Goal: Task Accomplishment & Management: Use online tool/utility

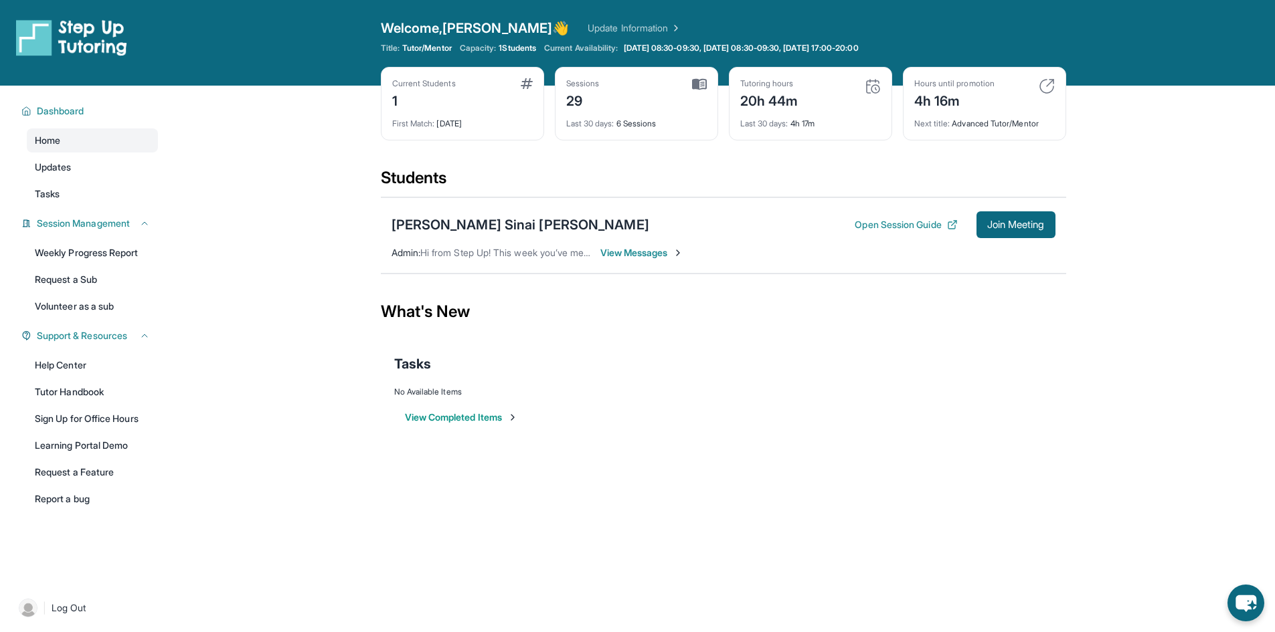
click at [635, 256] on span "View Messages" at bounding box center [642, 252] width 84 height 13
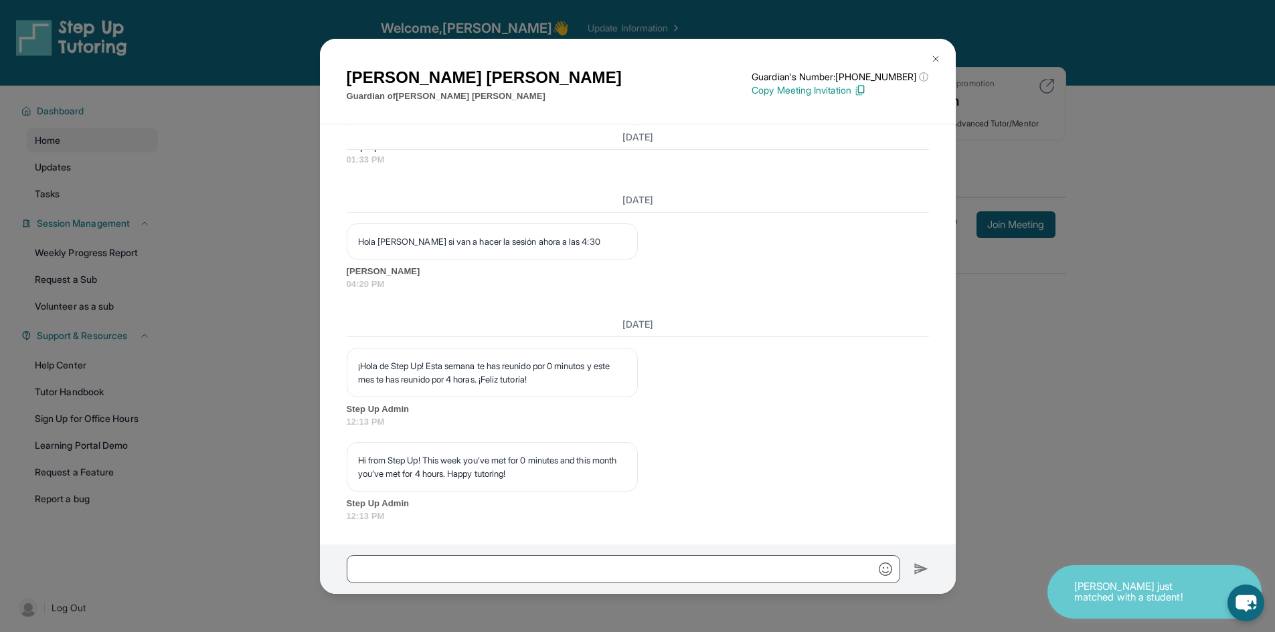
scroll to position [18590, 0]
click at [933, 60] on img at bounding box center [935, 59] width 11 height 11
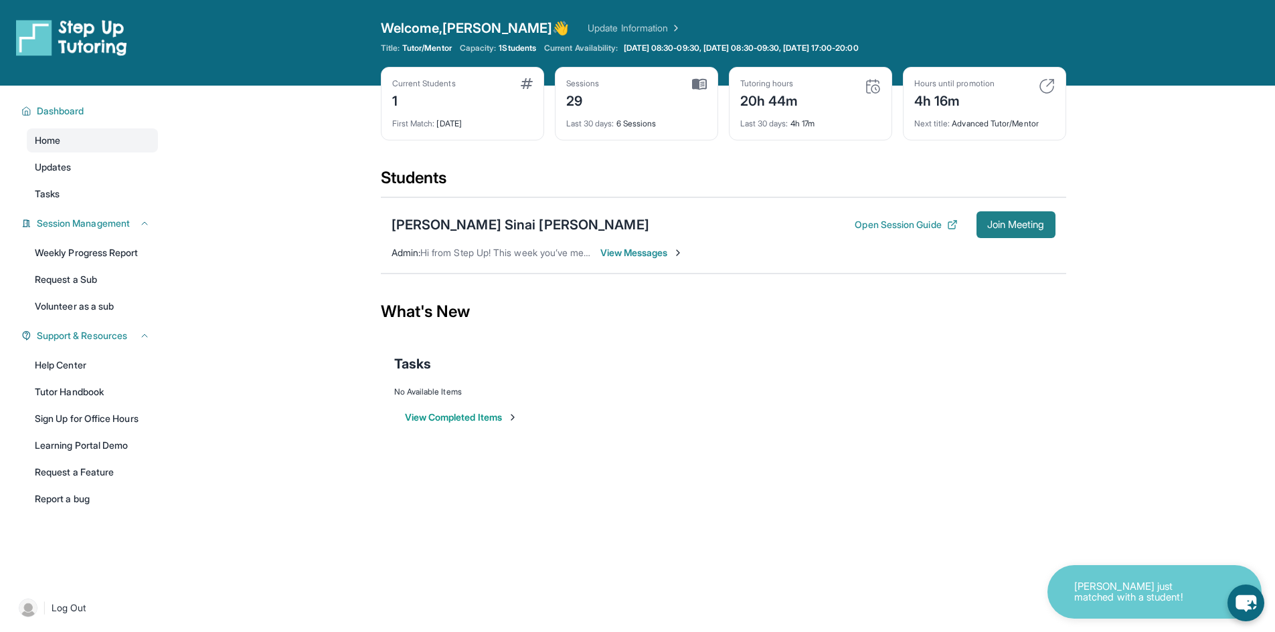
click at [987, 221] on span "Join Meeting" at bounding box center [1016, 225] width 58 height 8
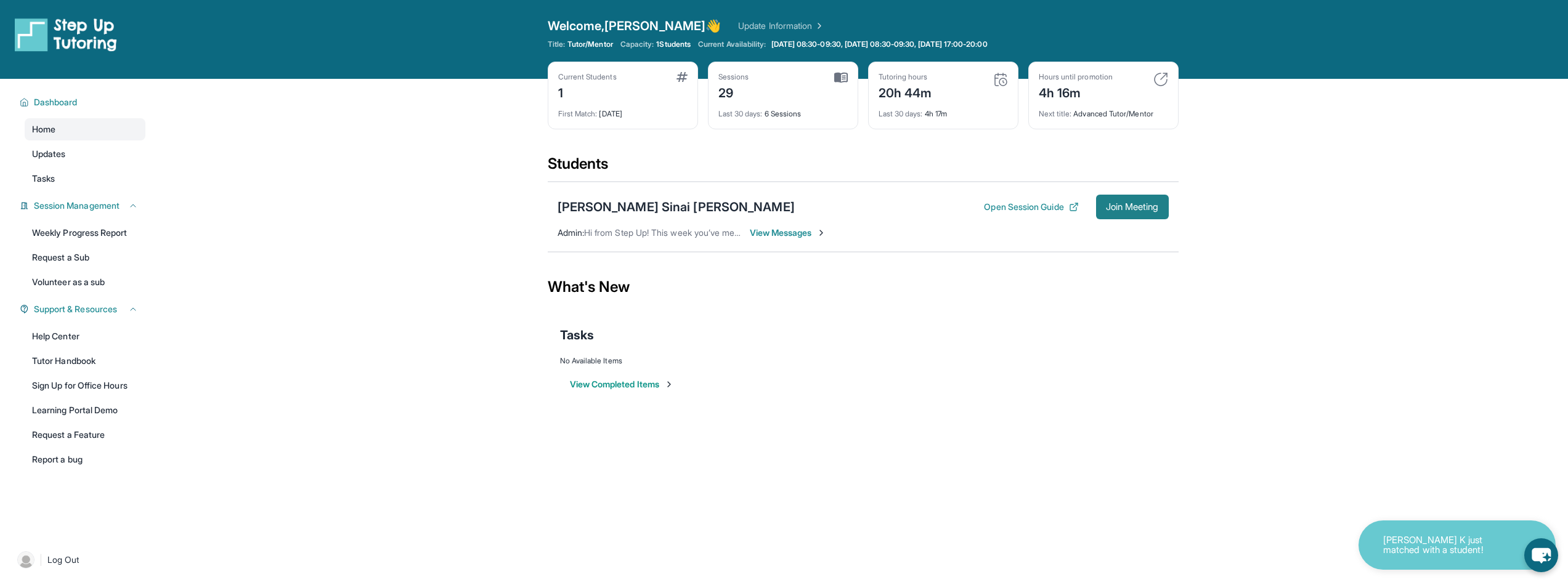
click at [1135, 215] on button "Join Meeting" at bounding box center [1132, 206] width 73 height 25
click at [632, 387] on button "View Completed Items" at bounding box center [621, 384] width 104 height 12
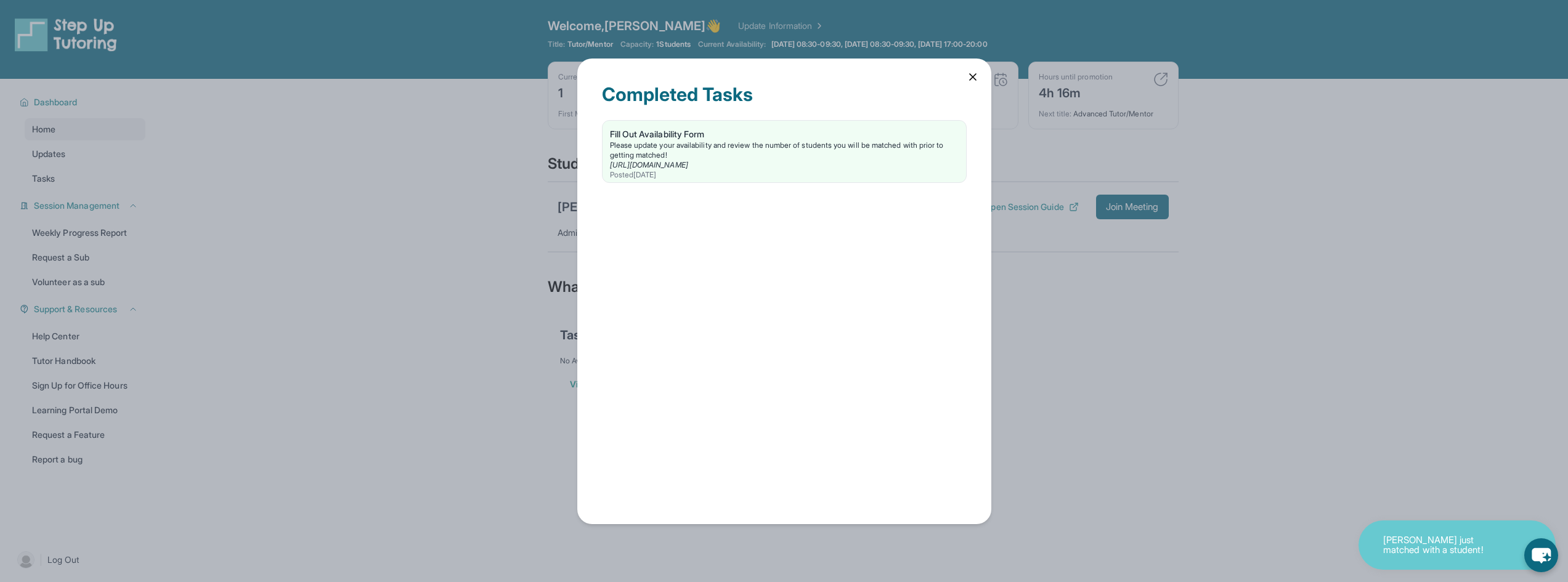
click at [430, 177] on div "Completed Tasks Fill Out Availability Form Please update your availability and …" at bounding box center [784, 291] width 1568 height 582
click at [975, 79] on icon at bounding box center [972, 76] width 12 height 12
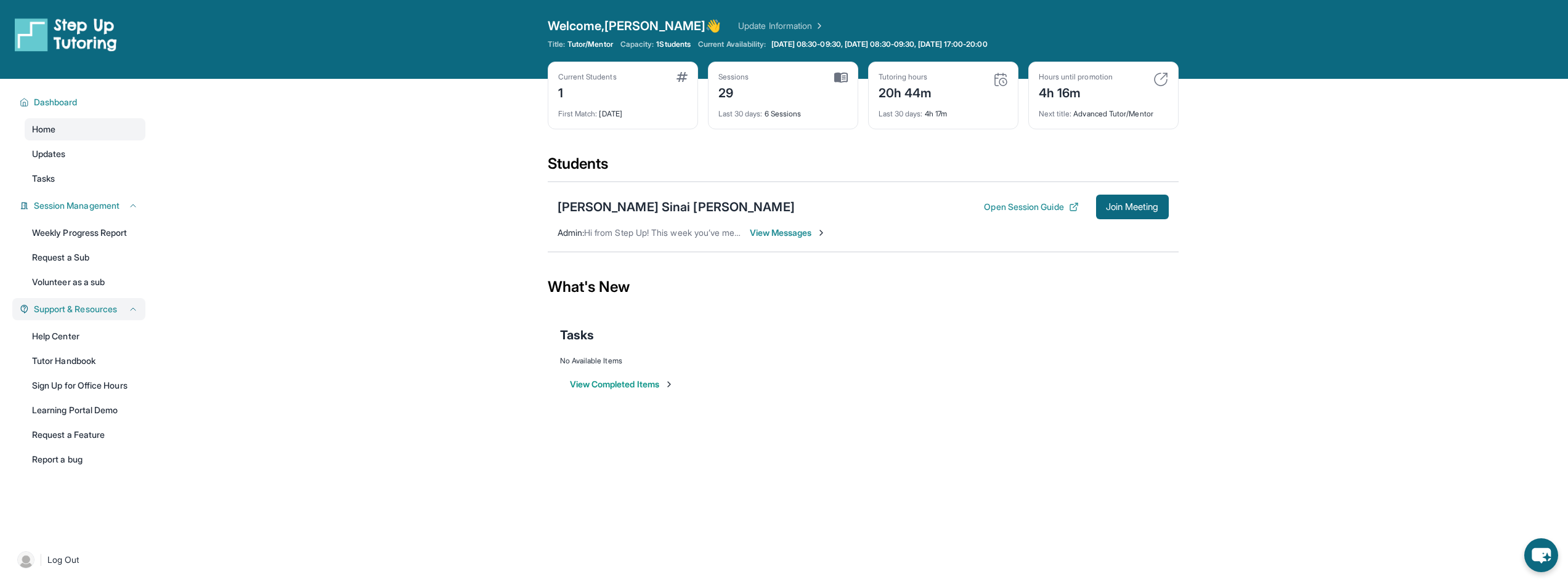
click at [75, 310] on span "Support & Resources" at bounding box center [75, 308] width 83 height 12
click at [79, 307] on span "Support & Resources" at bounding box center [75, 308] width 83 height 12
click at [79, 212] on div "Session Management" at bounding box center [78, 205] width 134 height 22
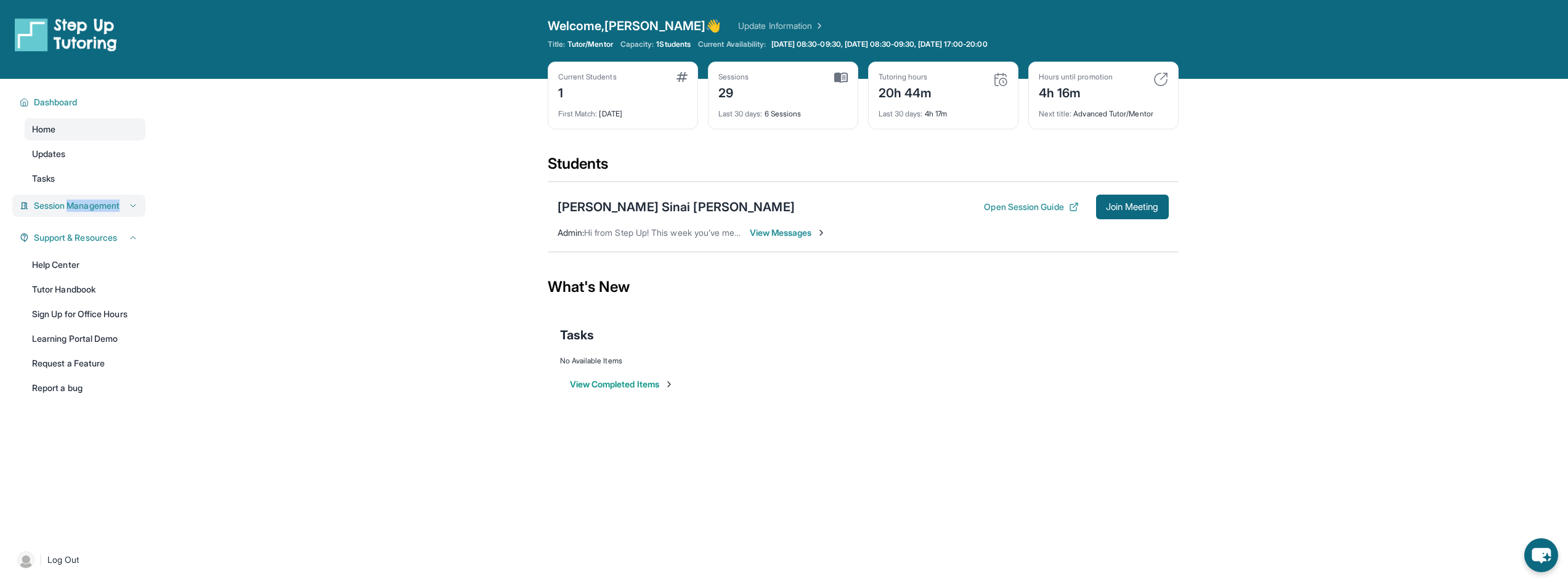
click at [79, 212] on div "Session Management" at bounding box center [78, 205] width 134 height 22
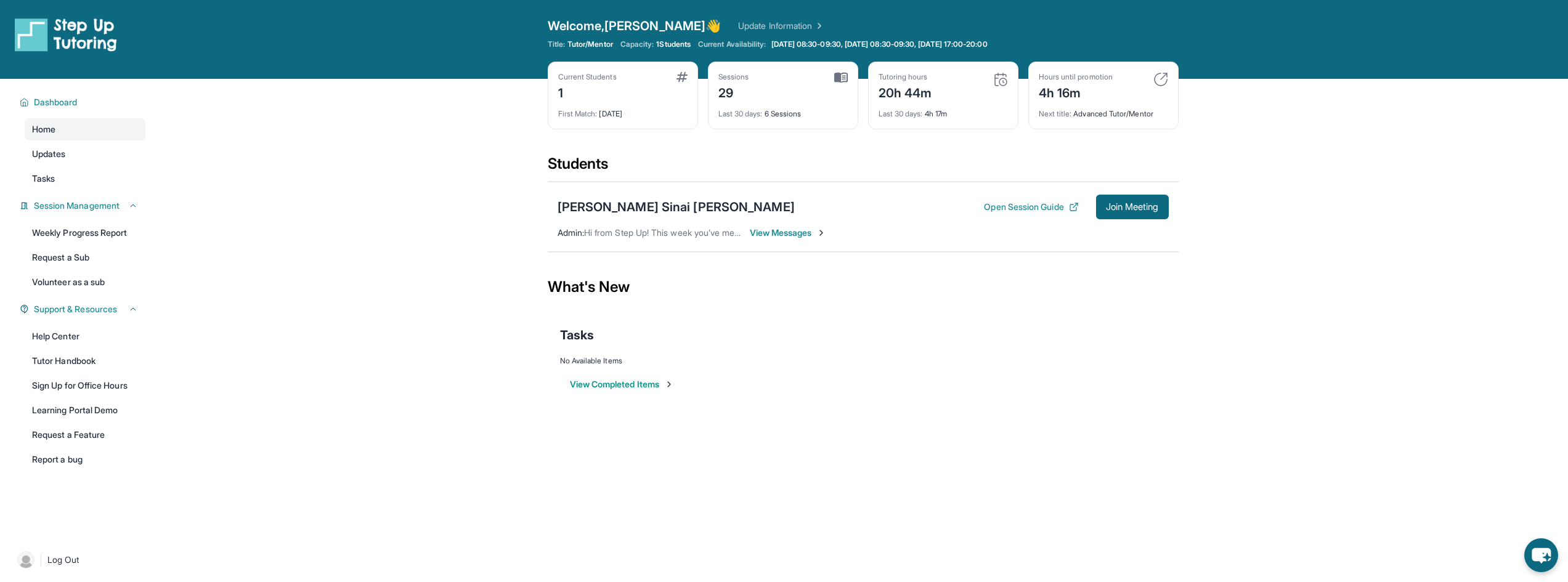
click at [644, 76] on div "Current Students 1" at bounding box center [622, 87] width 130 height 29
click at [677, 76] on img at bounding box center [682, 76] width 11 height 10
click at [738, 25] on link "Update Information" at bounding box center [782, 25] width 87 height 12
